Goal: Transaction & Acquisition: Book appointment/travel/reservation

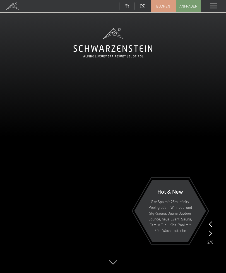
click at [165, 8] on span "Buchen" at bounding box center [163, 6] width 14 height 5
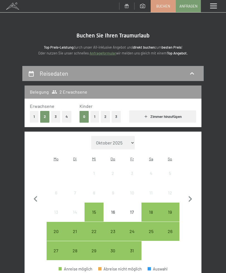
click at [55, 119] on button "3" at bounding box center [55, 116] width 9 height 11
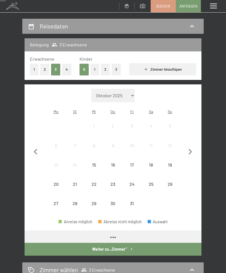
scroll to position [53, 0]
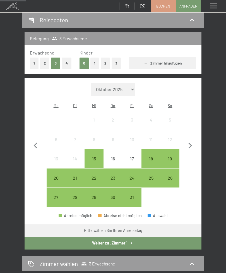
click at [196, 140] on icon "button" at bounding box center [191, 146] width 12 height 12
select select "2025-11-01"
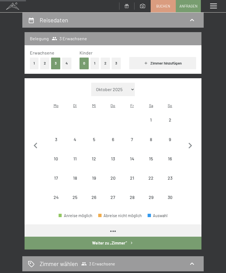
select select "2025-11-01"
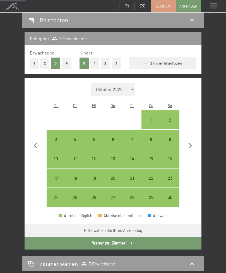
click at [95, 195] on div "26" at bounding box center [94, 204] width 18 height 18
select select "2025-11-01"
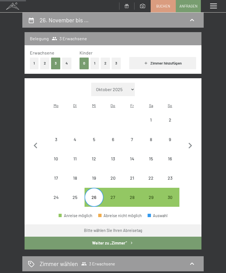
click at [172, 195] on div "30" at bounding box center [170, 204] width 18 height 18
select select "2025-11-01"
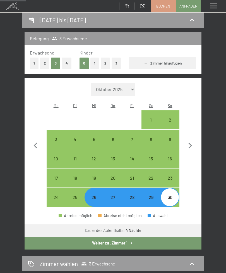
click at [47, 237] on button "Weiter zu „Zimmer“" at bounding box center [113, 243] width 177 height 13
select select "2025-11-01"
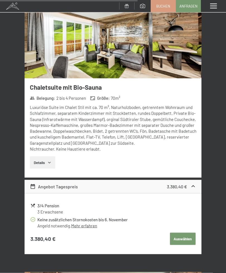
scroll to position [1412, 0]
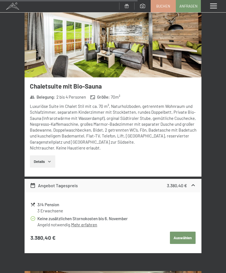
click at [41, 155] on button "Details" at bounding box center [42, 161] width 25 height 12
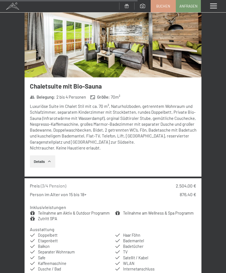
click at [43, 155] on button "Details" at bounding box center [42, 161] width 25 height 12
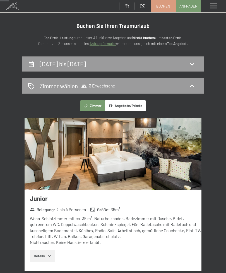
scroll to position [0, 0]
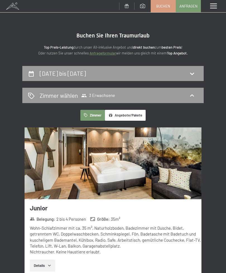
click at [101, 93] on span "3 Erwachsene" at bounding box center [98, 96] width 34 height 6
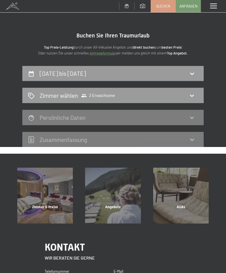
click at [96, 93] on span "3 Erwachsene" at bounding box center [98, 96] width 34 height 6
